Goal: Task Accomplishment & Management: Manage account settings

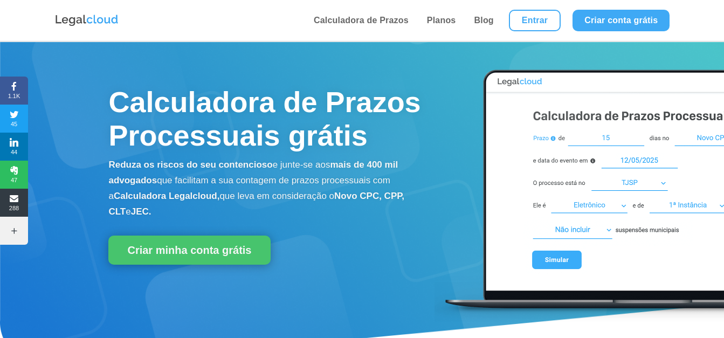
click at [525, 16] on link "Entrar" at bounding box center [535, 21] width 52 height 22
click at [533, 32] on li "Entrar" at bounding box center [535, 20] width 64 height 41
click at [534, 25] on link "Entrar" at bounding box center [535, 21] width 52 height 22
